Goal: Transaction & Acquisition: Purchase product/service

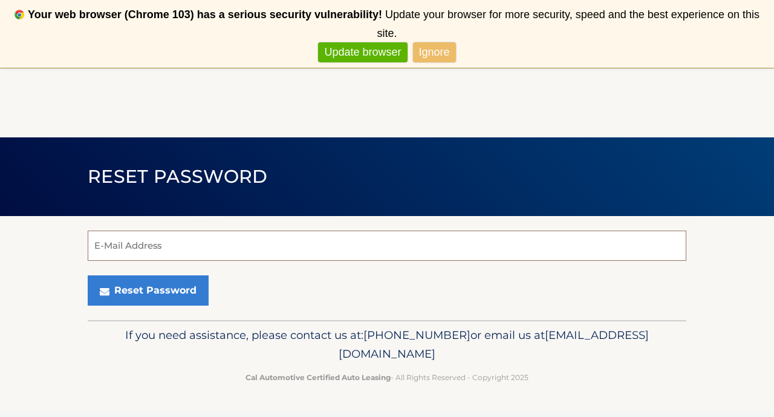
click at [301, 235] on input "E-Mail Address" at bounding box center [387, 245] width 599 height 30
type input "valerieannmurray1@gmail.com"
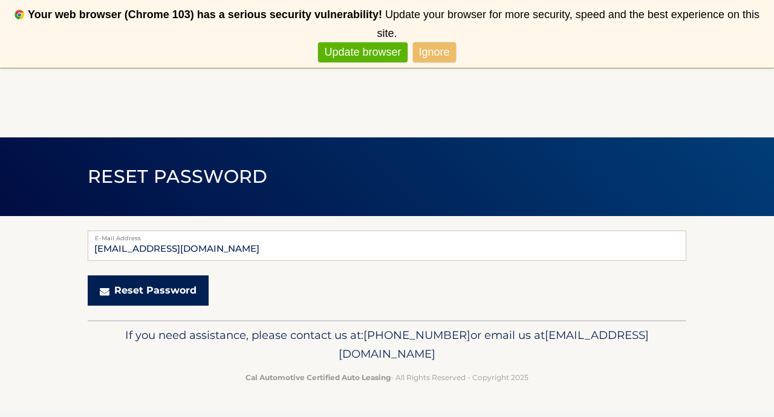
click at [155, 287] on button "Reset Password" at bounding box center [148, 290] width 121 height 30
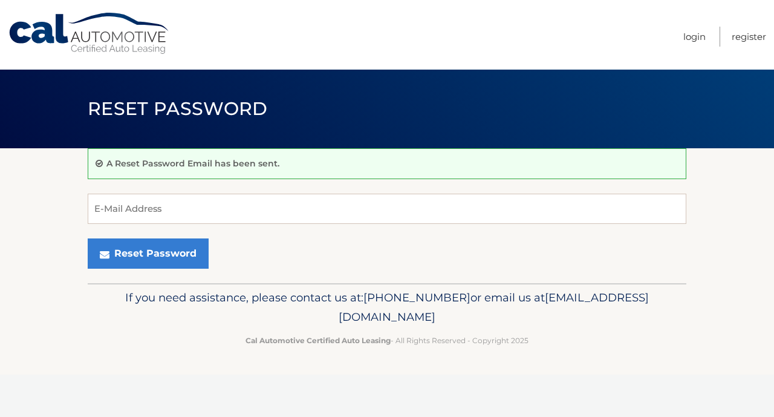
click at [104, 22] on link "Cal Automotive" at bounding box center [89, 33] width 163 height 43
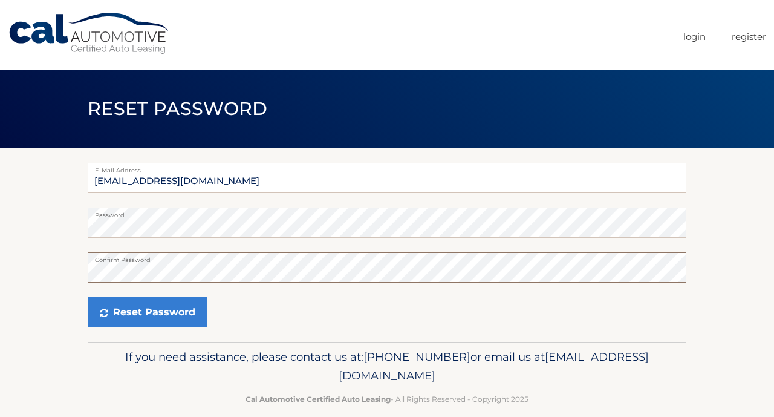
click at [88, 297] on button "Reset Password" at bounding box center [148, 312] width 120 height 30
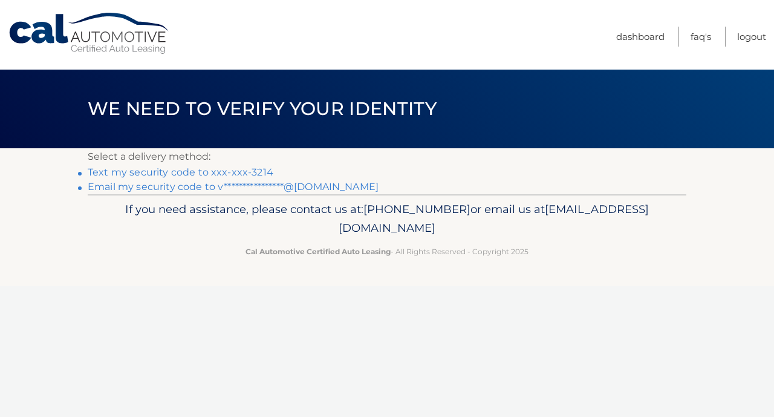
click at [261, 172] on link "Text my security code to xxx-xxx-3214" at bounding box center [181, 171] width 186 height 11
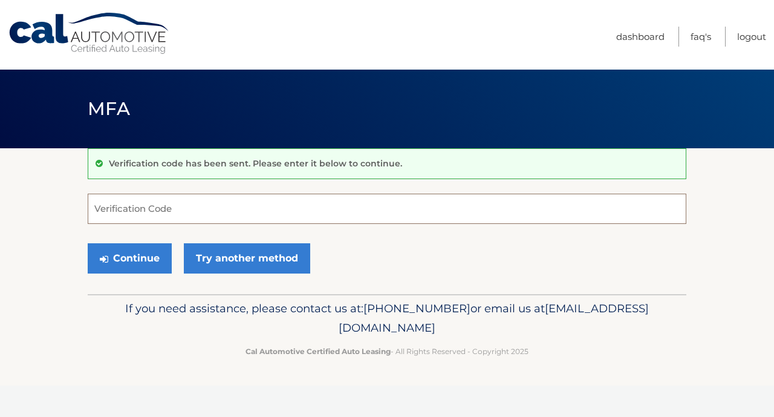
click at [267, 212] on input "Verification Code" at bounding box center [387, 208] width 599 height 30
type input "217422"
click at [158, 256] on button "Continue" at bounding box center [130, 258] width 84 height 30
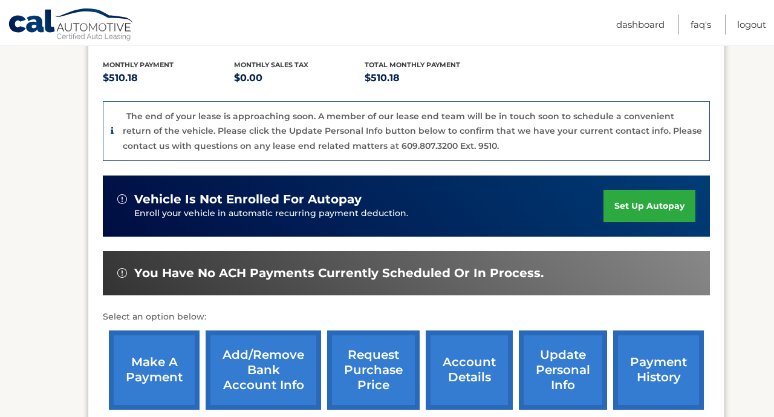
scroll to position [275, 0]
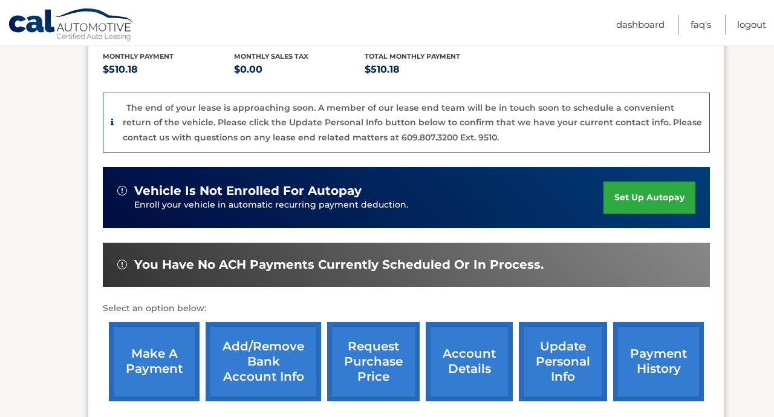
click at [139, 322] on link "make a payment" at bounding box center [154, 361] width 91 height 79
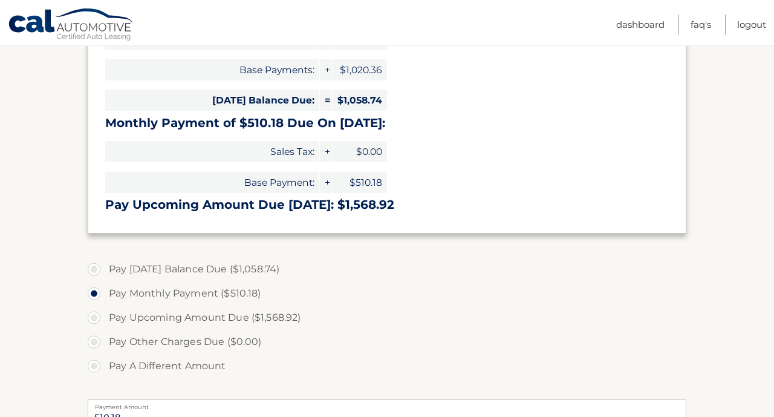
scroll to position [266, 0]
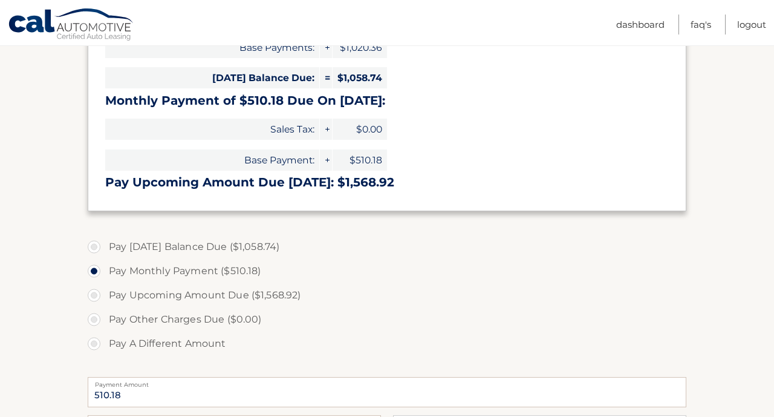
click at [87, 345] on section "Account Overview | Make a Payment Payment Information Balance Forward: Late Cha…" at bounding box center [387, 235] width 774 height 706
click at [95, 344] on label "Pay A Different Amount" at bounding box center [387, 343] width 599 height 24
click at [95, 344] on input "Pay A Different Amount" at bounding box center [99, 340] width 12 height 19
radio input "true"
click at [134, 394] on input "Payment Amount" at bounding box center [387, 392] width 599 height 30
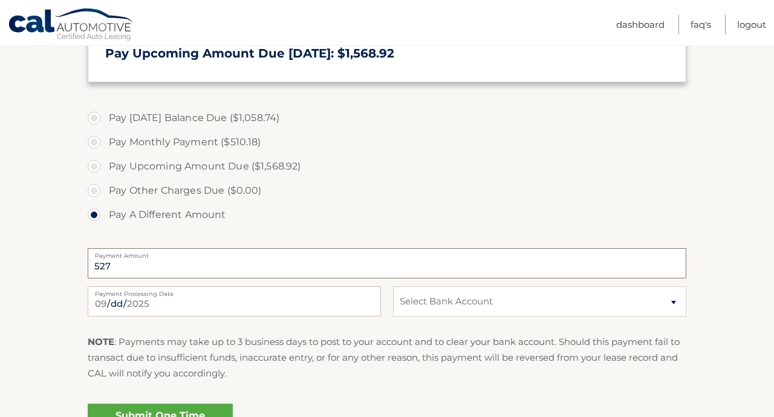
scroll to position [396, 0]
type input "530"
click at [483, 302] on select "Select Bank Account Checking JPMORGAN CHASE BANK, NA *****1262 Checking JPMORGA…" at bounding box center [539, 300] width 293 height 30
select select "ZGI1MjNiZDctNGU4YS00MGI4LTk3YmUtMjA1MDU3MDZjYTdl"
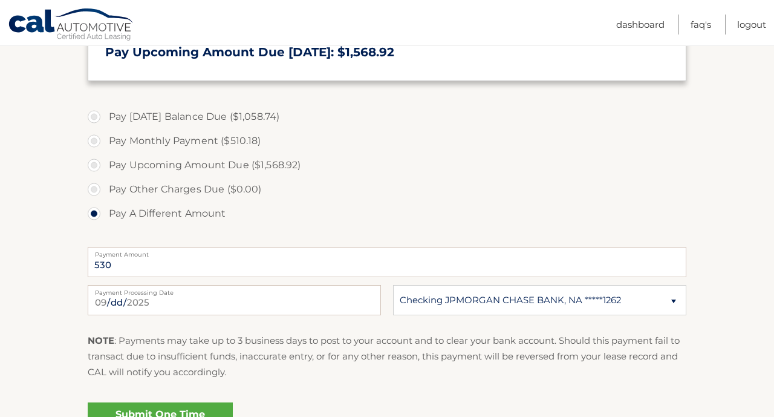
click at [205, 412] on link "Submit One Time Payment" at bounding box center [160, 421] width 145 height 39
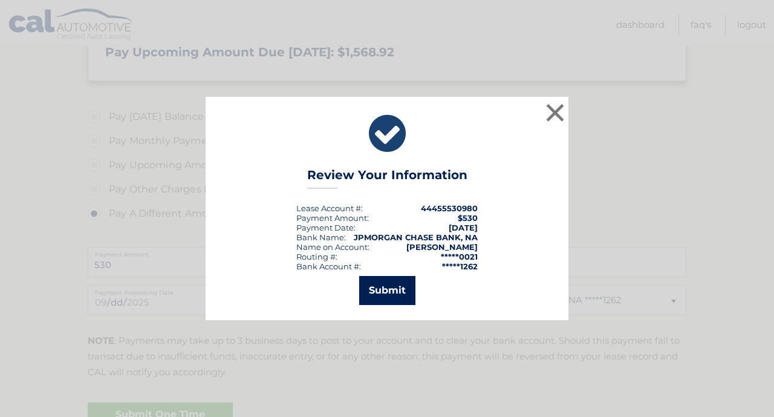
click at [373, 293] on button "Submit" at bounding box center [387, 290] width 56 height 29
